Goal: Information Seeking & Learning: Learn about a topic

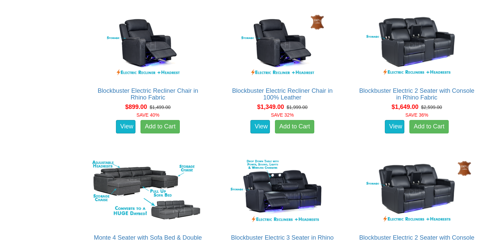
scroll to position [442, 0]
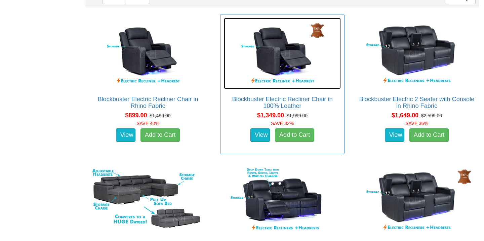
click at [287, 80] on img at bounding box center [282, 54] width 117 height 72
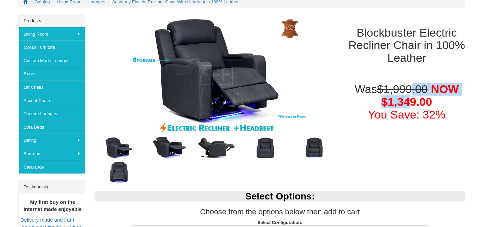
scroll to position [93, 0]
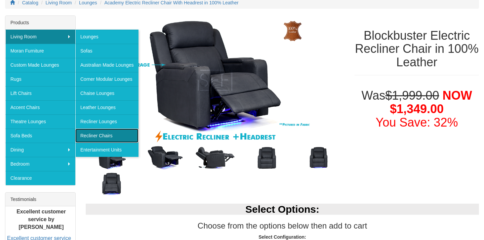
click at [75, 128] on link "Recliner Chairs" at bounding box center [106, 135] width 63 height 14
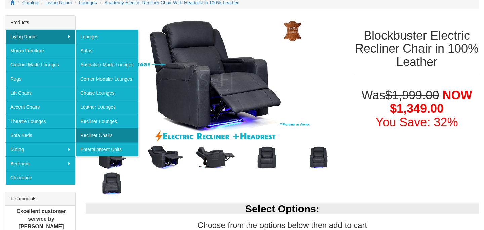
click at [107, 136] on link "Recliner Chairs" at bounding box center [106, 135] width 63 height 14
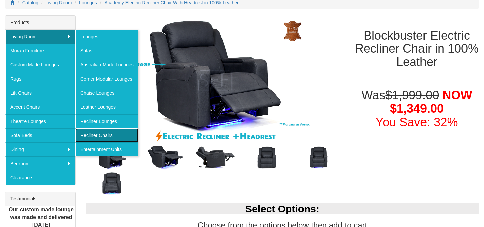
click at [75, 128] on link "Recliner Chairs" at bounding box center [106, 135] width 63 height 14
